Goal: Check status: Check status

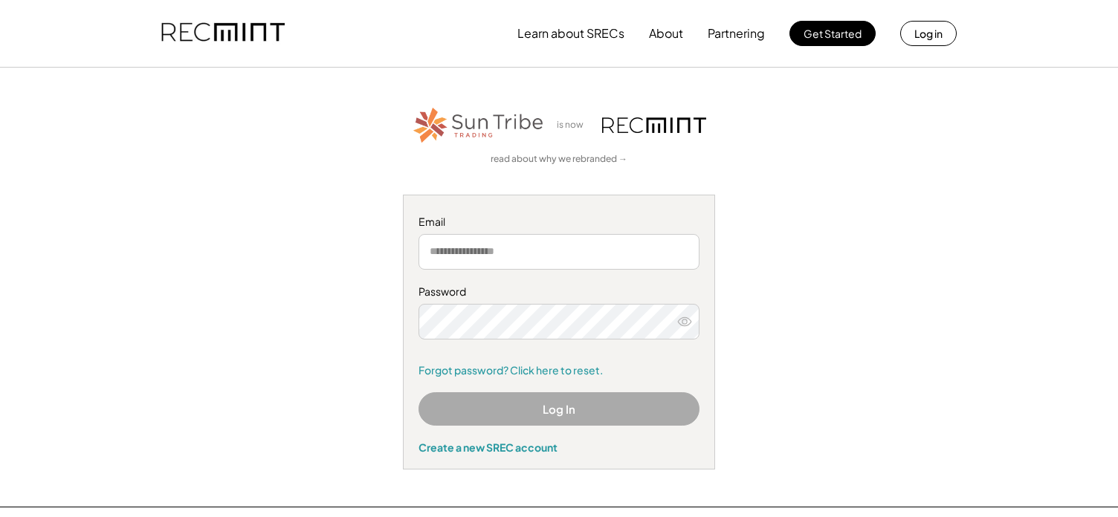
type input "**********"
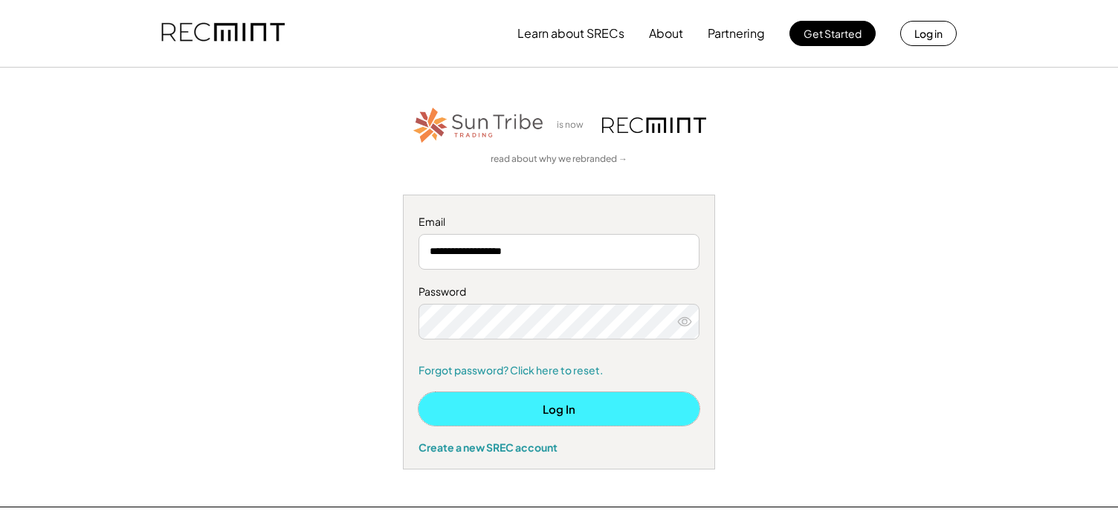
click at [562, 407] on button "Log In" at bounding box center [558, 408] width 281 height 33
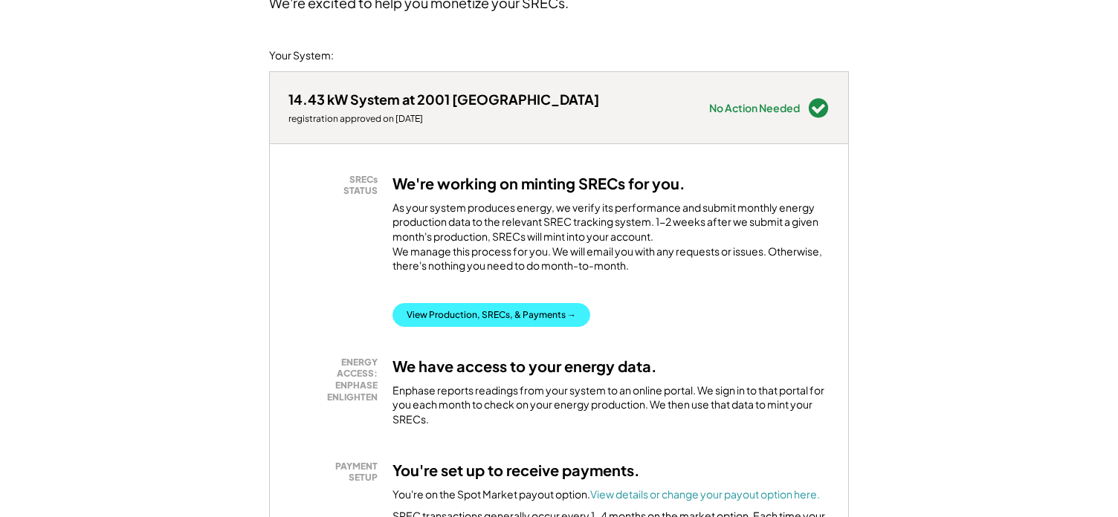
scroll to position [230, 0]
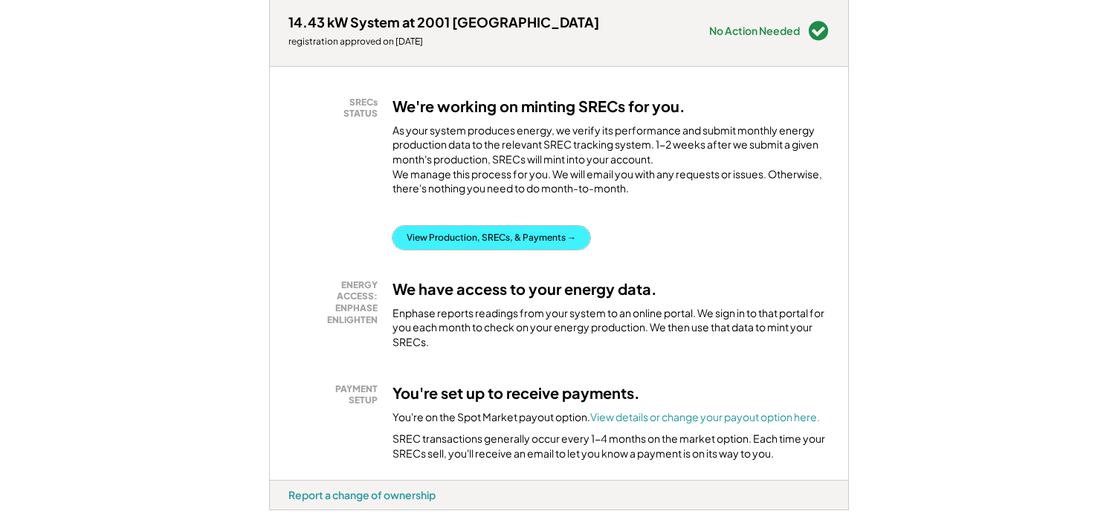
click at [526, 250] on button "View Production, SRECs, & Payments →" at bounding box center [491, 238] width 198 height 24
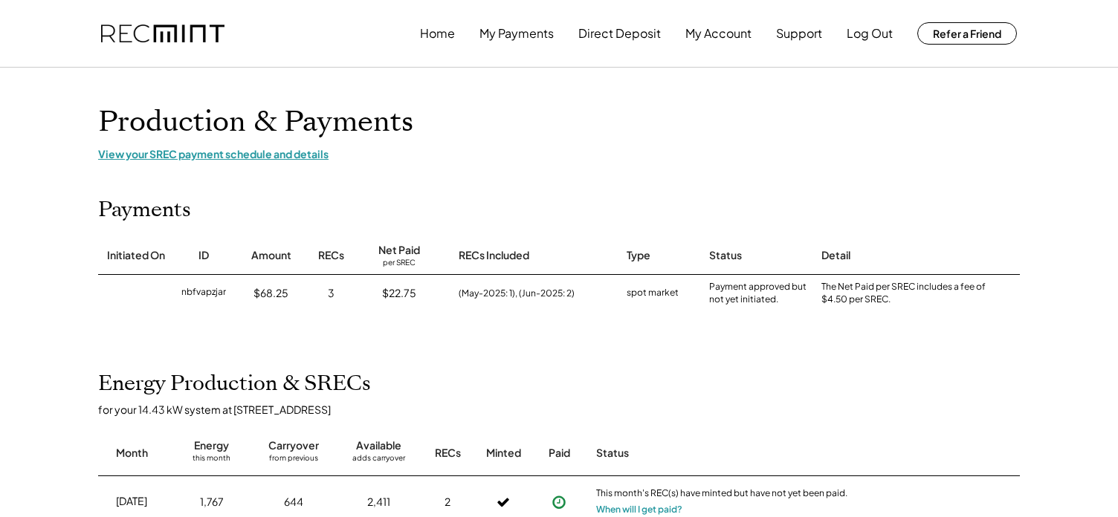
click at [262, 152] on div "View your SREC payment schedule and details" at bounding box center [559, 153] width 922 height 13
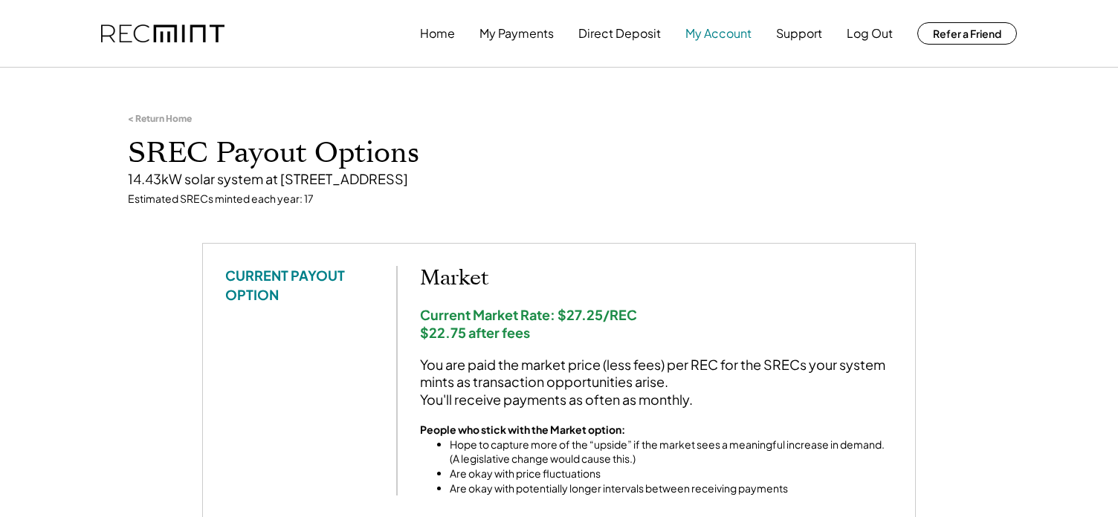
click at [713, 30] on button "My Account" at bounding box center [718, 34] width 66 height 30
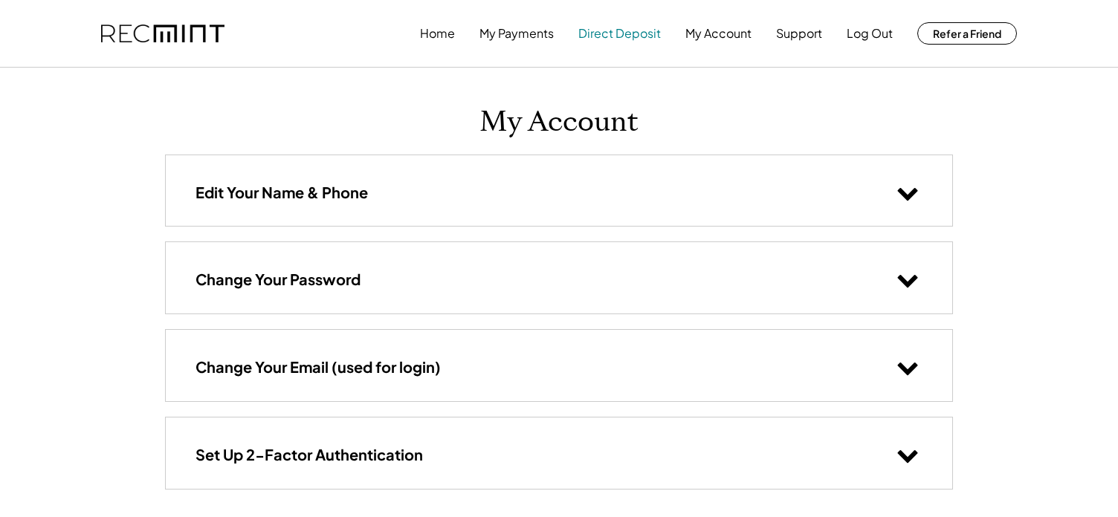
click at [619, 33] on button "Direct Deposit" at bounding box center [619, 34] width 83 height 30
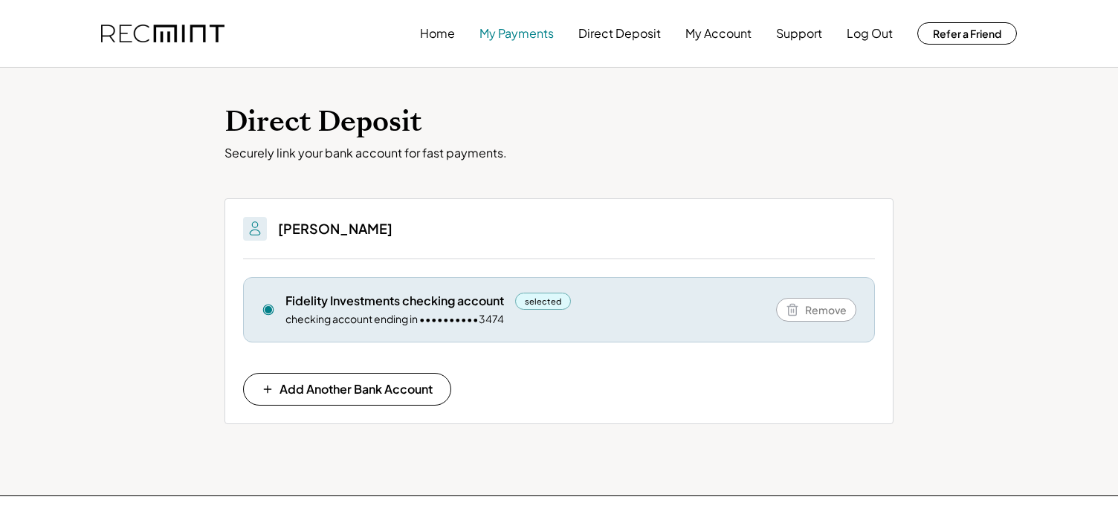
click at [528, 36] on button "My Payments" at bounding box center [516, 34] width 74 height 30
